Goal: Information Seeking & Learning: Learn about a topic

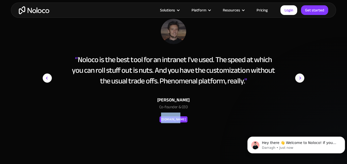
drag, startPoint x: 186, startPoint y: 125, endPoint x: 163, endPoint y: 119, distance: 23.5
click at [163, 119] on div "“ Noloco is the best tool for an intranet I've used. The speed at which you can…" at bounding box center [174, 87] width 262 height 137
copy div "[DOMAIN_NAME]"
click at [301, 78] on img "next slide" at bounding box center [299, 78] width 9 height 119
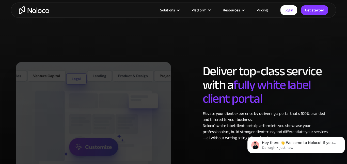
scroll to position [2475, 0]
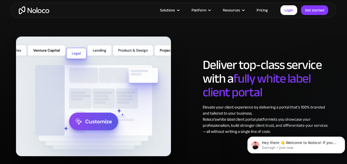
click at [258, 10] on link "Pricing" at bounding box center [262, 10] width 24 height 7
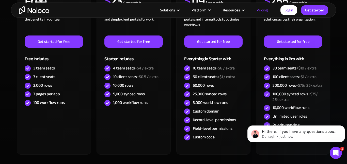
scroll to position [192, 0]
